Goal: Information Seeking & Learning: Stay updated

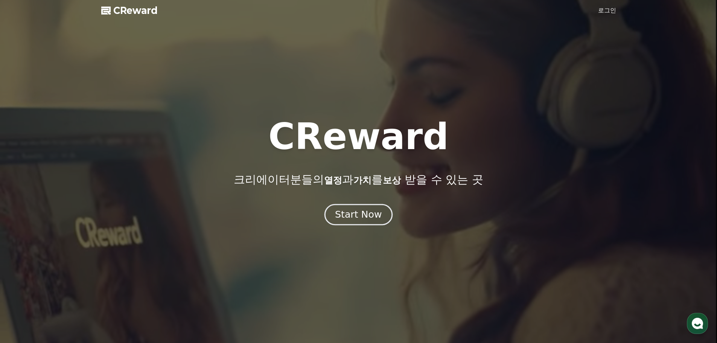
click at [366, 210] on div "Start Now" at bounding box center [358, 214] width 47 height 13
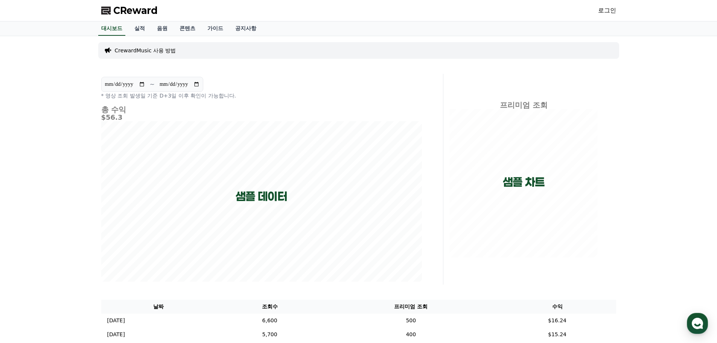
click at [612, 8] on link "로그인" at bounding box center [607, 10] width 18 height 9
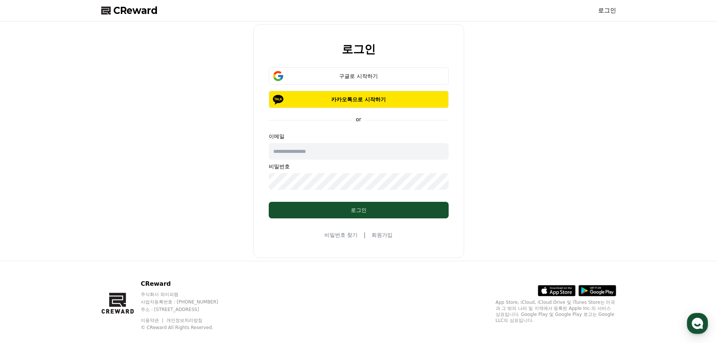
click at [384, 235] on link "회원가입" at bounding box center [381, 235] width 21 height 8
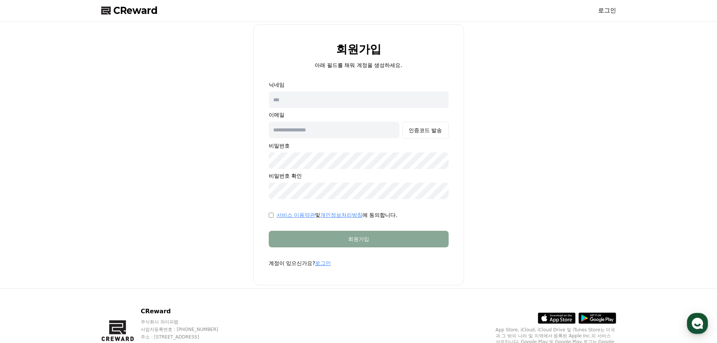
click at [140, 11] on span "CReward" at bounding box center [135, 11] width 44 height 12
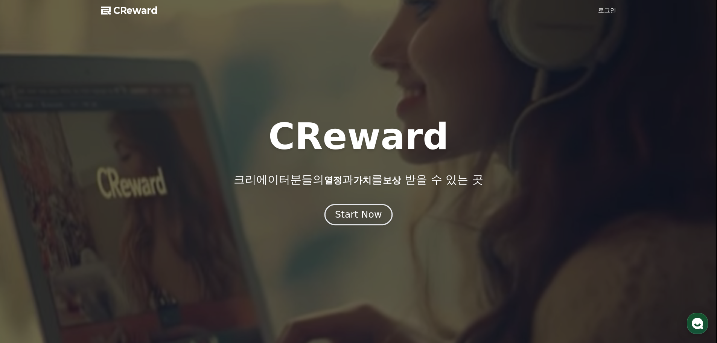
click at [364, 217] on div "Start Now" at bounding box center [358, 214] width 47 height 13
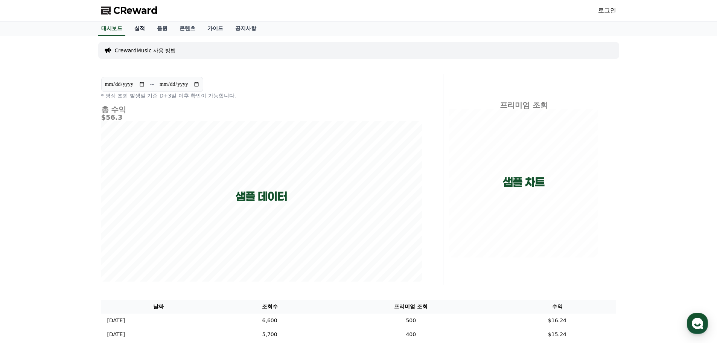
click at [141, 29] on link "실적" at bounding box center [139, 28] width 23 height 14
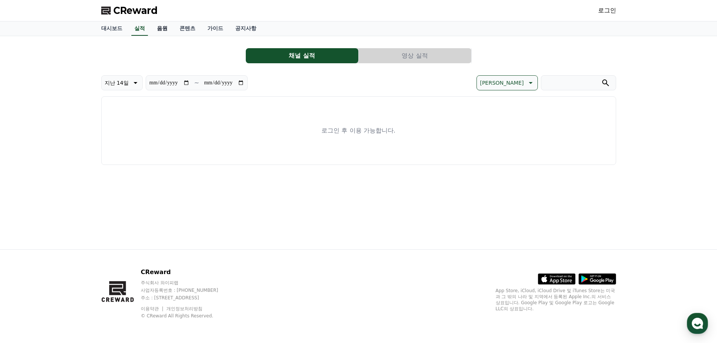
click at [165, 32] on link "음원" at bounding box center [162, 28] width 23 height 14
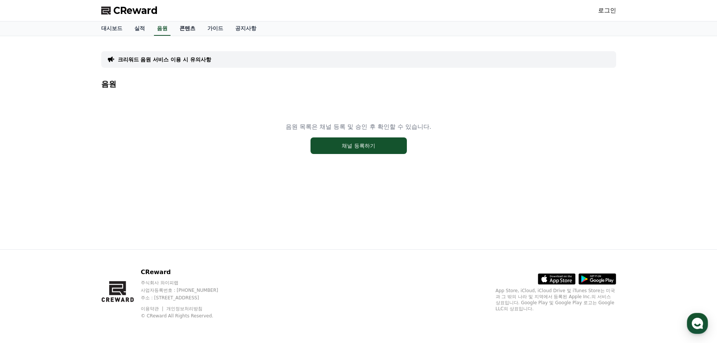
click at [187, 29] on link "콘텐츠" at bounding box center [187, 28] width 28 height 14
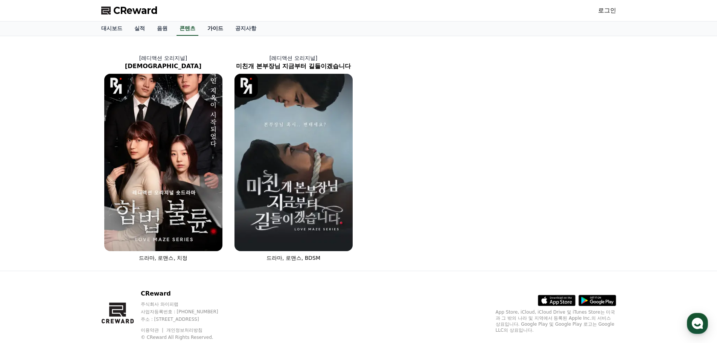
click at [219, 22] on link "가이드" at bounding box center [215, 28] width 28 height 14
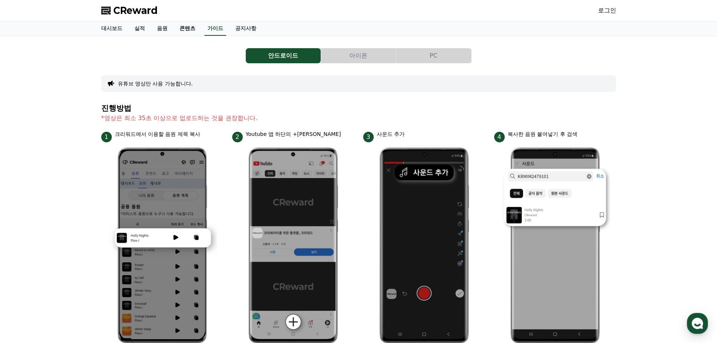
click at [187, 24] on link "콘텐츠" at bounding box center [187, 28] width 28 height 14
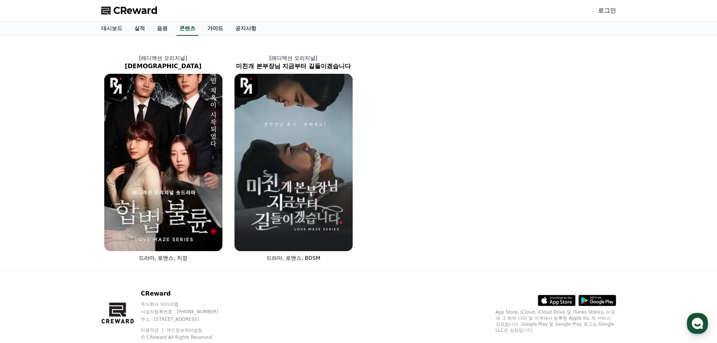
click at [216, 32] on link "가이드" at bounding box center [215, 28] width 28 height 14
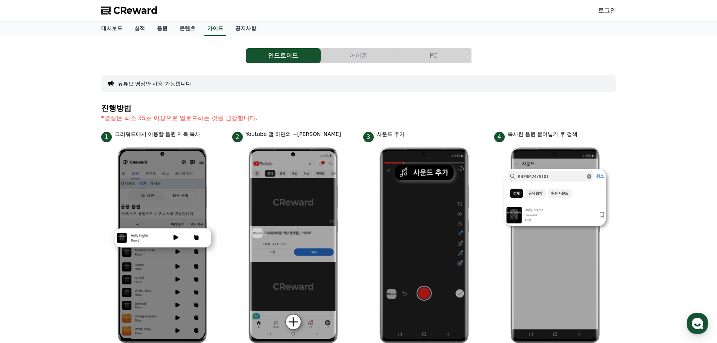
click at [357, 56] on button "아이폰" at bounding box center [358, 55] width 75 height 15
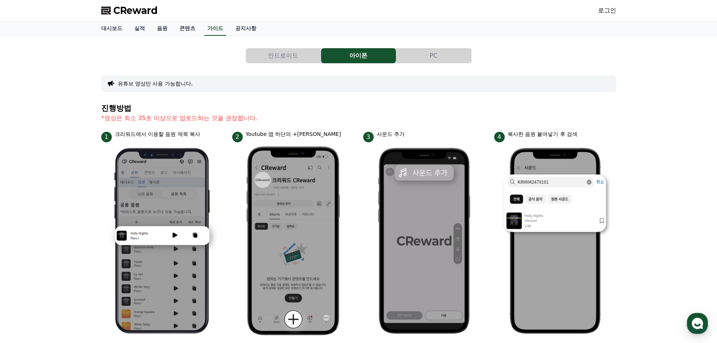
click at [298, 53] on button "안드로이드" at bounding box center [283, 55] width 75 height 15
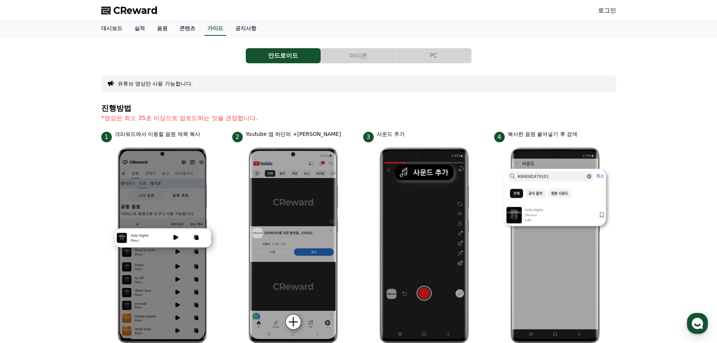
click at [430, 55] on button "PC" at bounding box center [433, 55] width 75 height 15
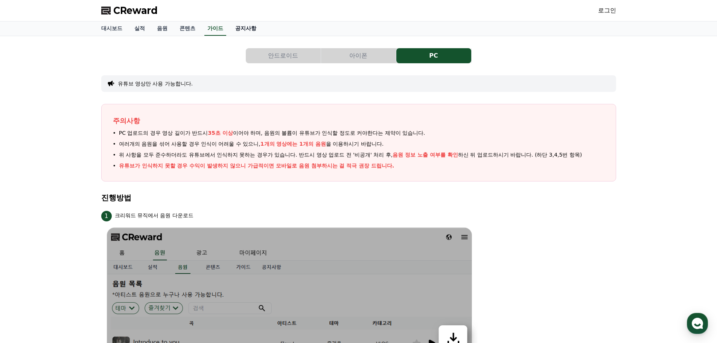
click at [246, 26] on link "공지사항" at bounding box center [245, 28] width 33 height 14
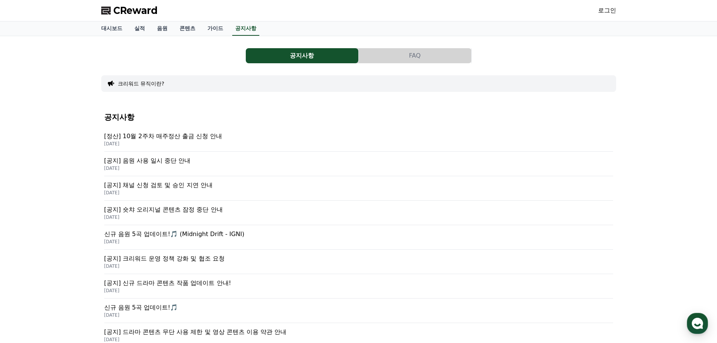
click at [177, 158] on p "[공지] 음원 사용 일시 중단 안내" at bounding box center [358, 160] width 509 height 9
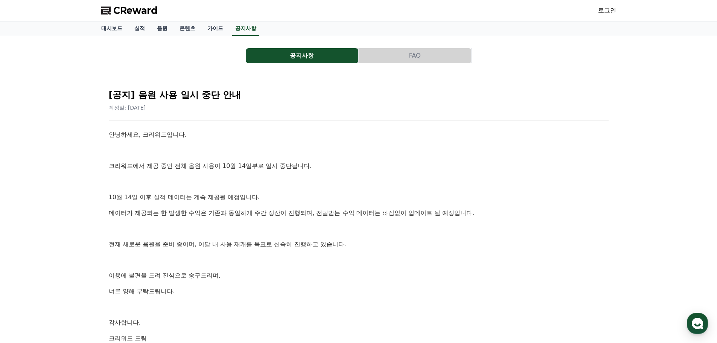
click at [318, 56] on button "공지사항" at bounding box center [302, 55] width 112 height 15
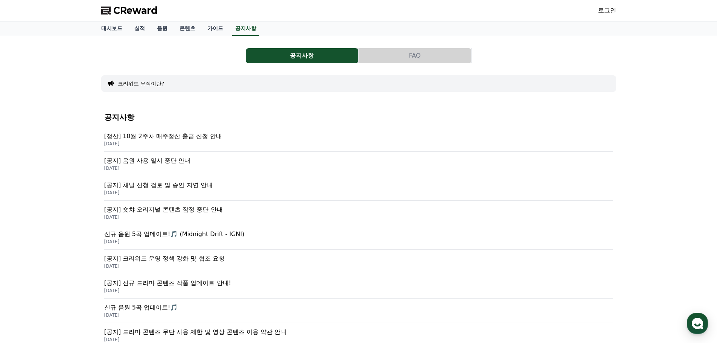
click at [202, 188] on p "[공지] 채널 신청 검토 및 승인 지연 안내" at bounding box center [358, 185] width 509 height 9
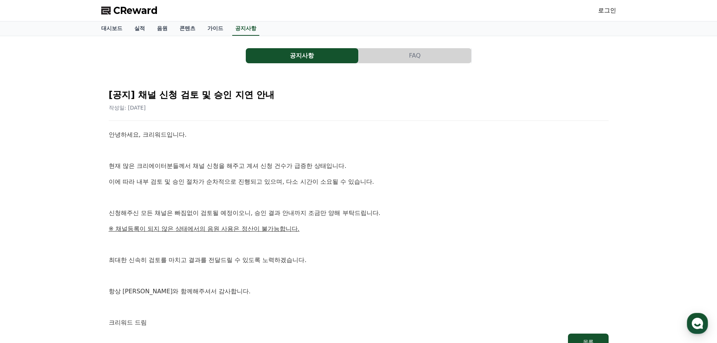
click at [283, 67] on div "공지사항 FAQ [공지] 채널 신청 검토 및 승인 지연 안내 작성일: [DATE] 안녕하세요, 크리워드입니다. 현재 많은 크리에이터분들께서 채…" at bounding box center [358, 199] width 515 height 315
click at [286, 58] on button "공지사항" at bounding box center [302, 55] width 112 height 15
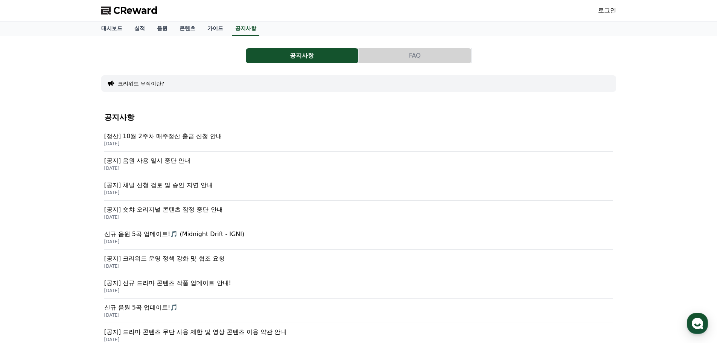
scroll to position [38, 0]
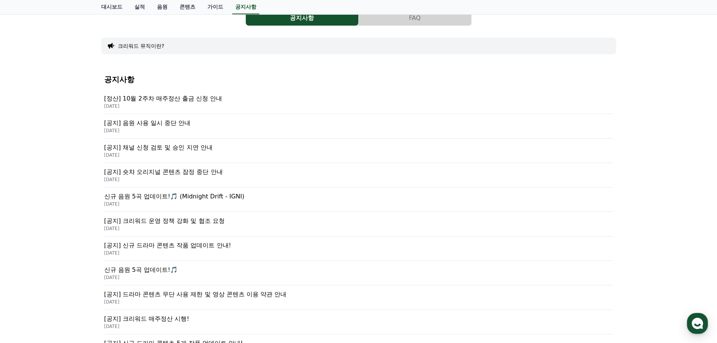
click at [206, 194] on p "신규 음원 5곡 업데이트!🎵 (Midnight Drift - IGNI)" at bounding box center [358, 196] width 509 height 9
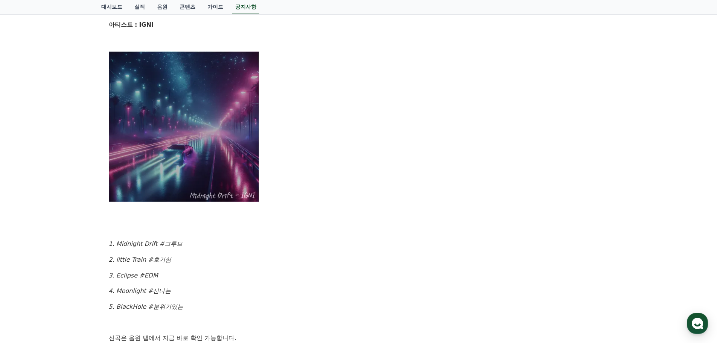
scroll to position [38, 0]
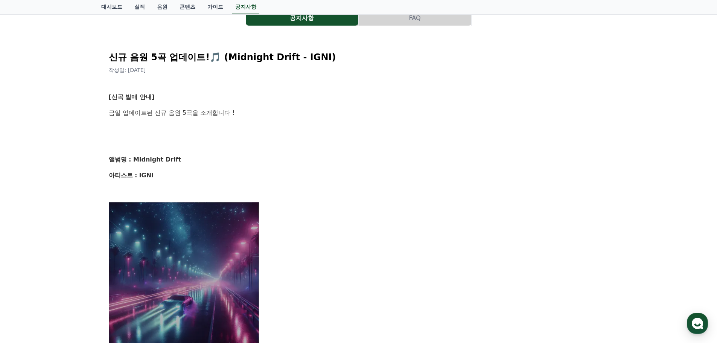
click at [298, 23] on button "공지사항" at bounding box center [302, 18] width 112 height 15
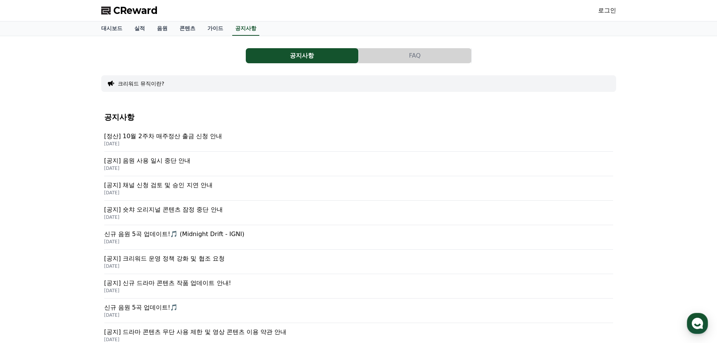
scroll to position [113, 0]
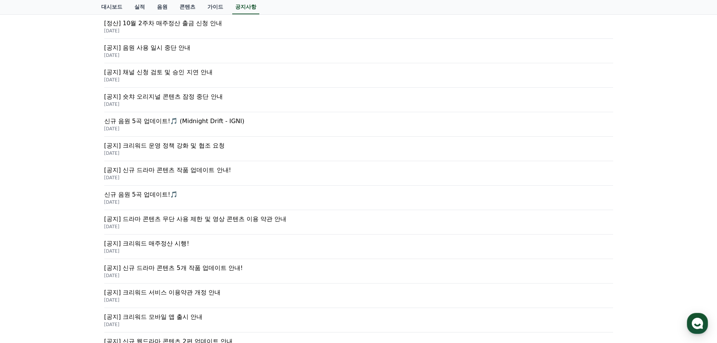
click at [212, 171] on p "[공지] 신규 드라마 콘텐츠 작품 업데이트 안내!" at bounding box center [358, 169] width 509 height 9
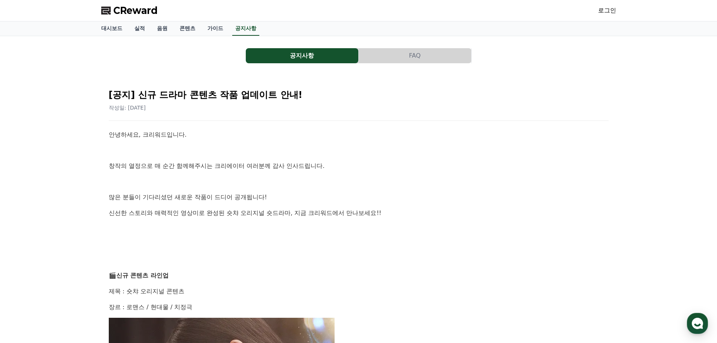
click at [292, 60] on button "공지사항" at bounding box center [302, 55] width 112 height 15
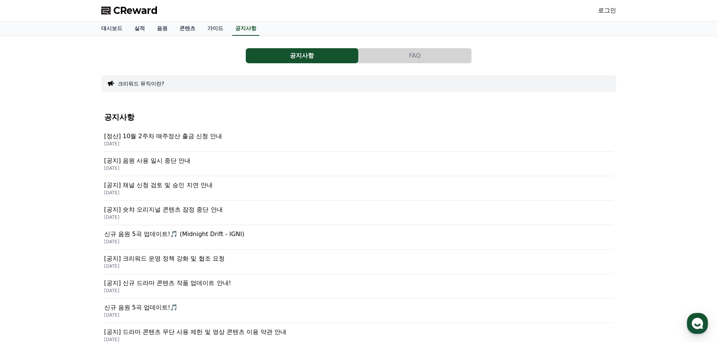
scroll to position [75, 0]
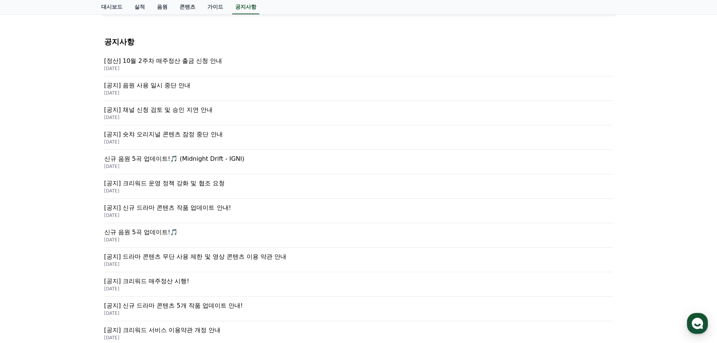
click at [213, 136] on p "[공지] 숏챠 오리지널 콘텐츠 잠정 중단 안내" at bounding box center [358, 134] width 509 height 9
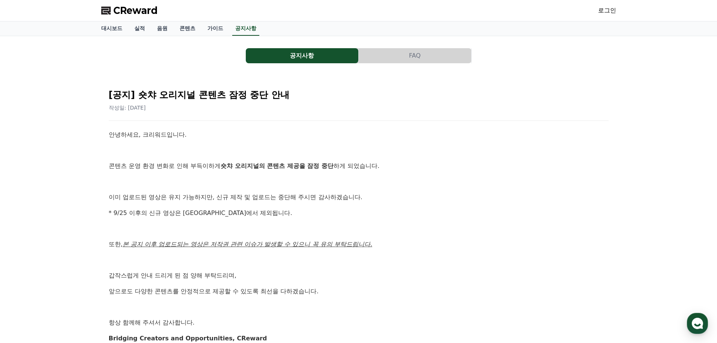
click at [270, 51] on button "공지사항" at bounding box center [302, 55] width 112 height 15
